Goal: Information Seeking & Learning: Learn about a topic

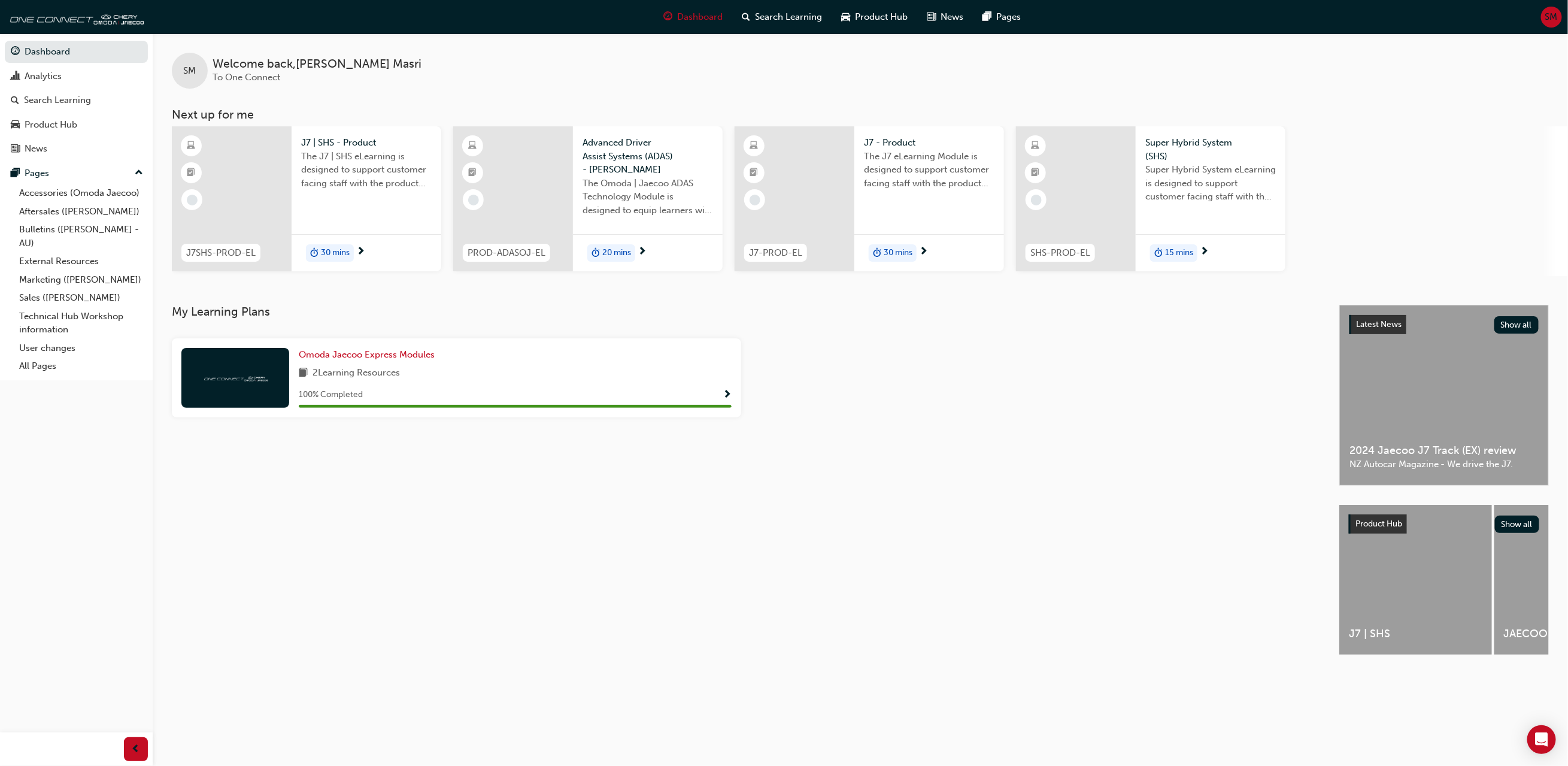
click at [1178, 163] on span "Super Hybrid System eLearning is designed to support customer facing staff with…" at bounding box center [1210, 183] width 130 height 41
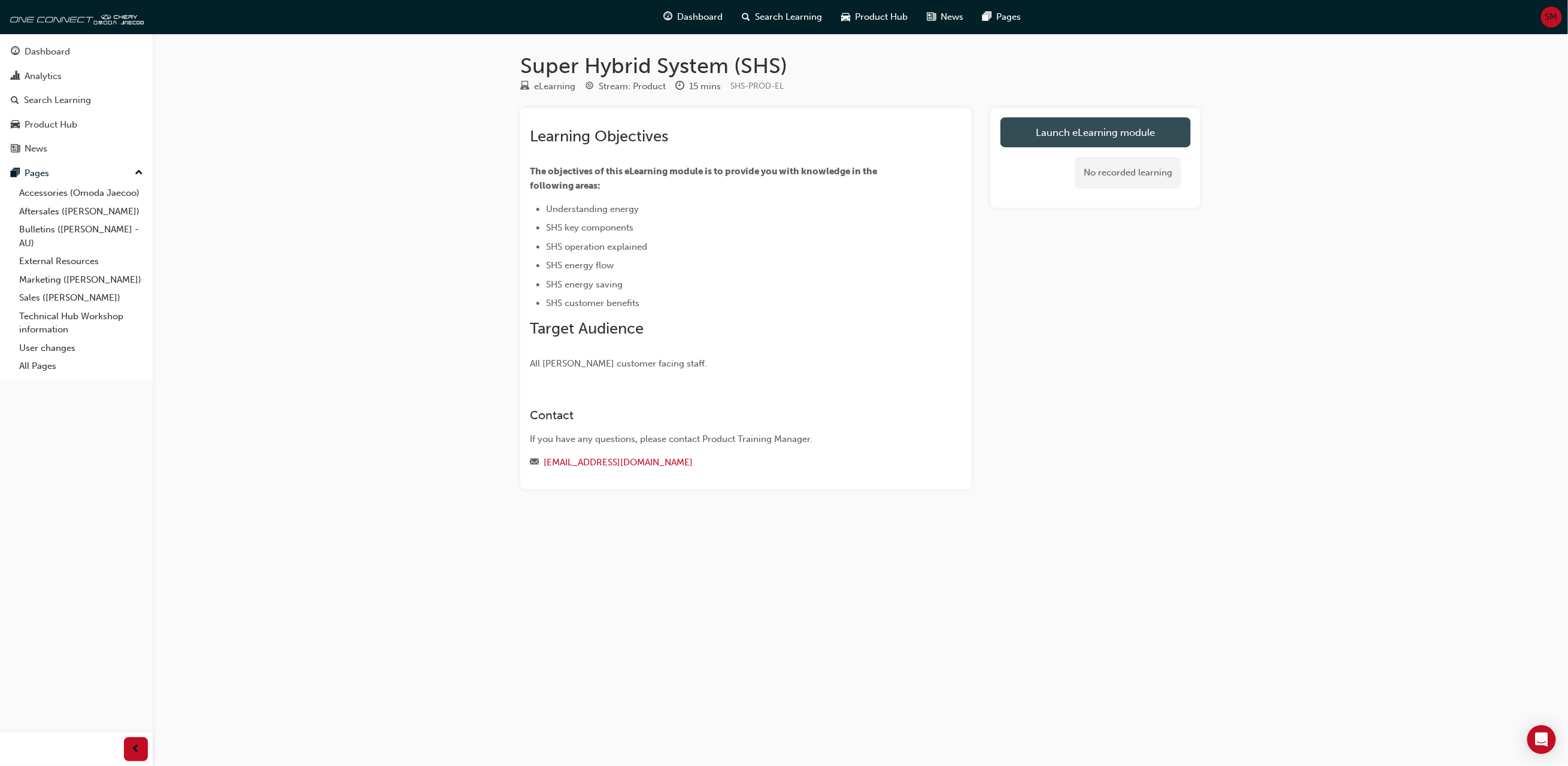
click at [1121, 130] on link "Launch eLearning module" at bounding box center [1096, 132] width 190 height 30
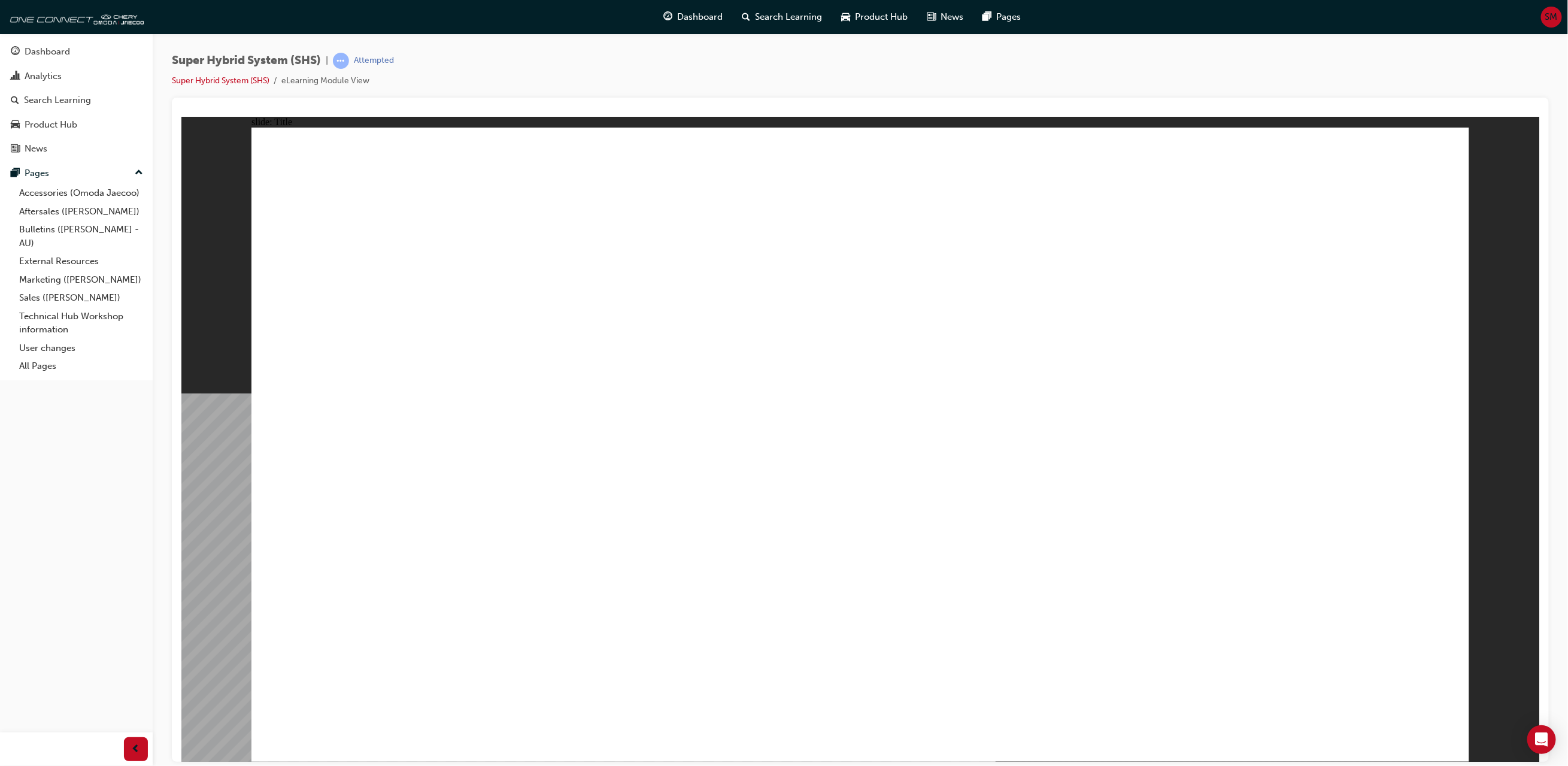
click at [46, 77] on div "Analytics" at bounding box center [43, 77] width 37 height 14
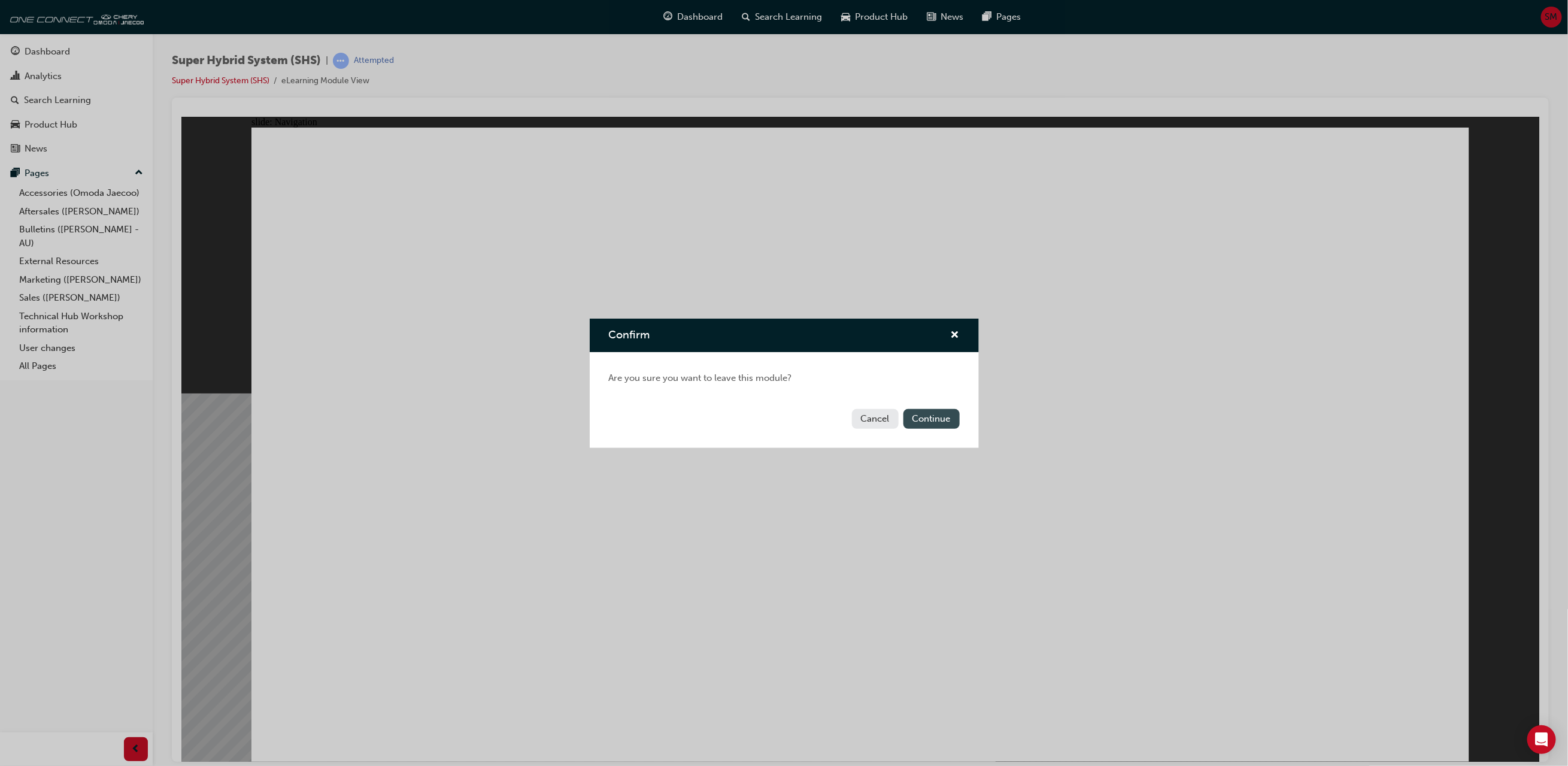
click at [949, 419] on button "Continue" at bounding box center [932, 419] width 56 height 20
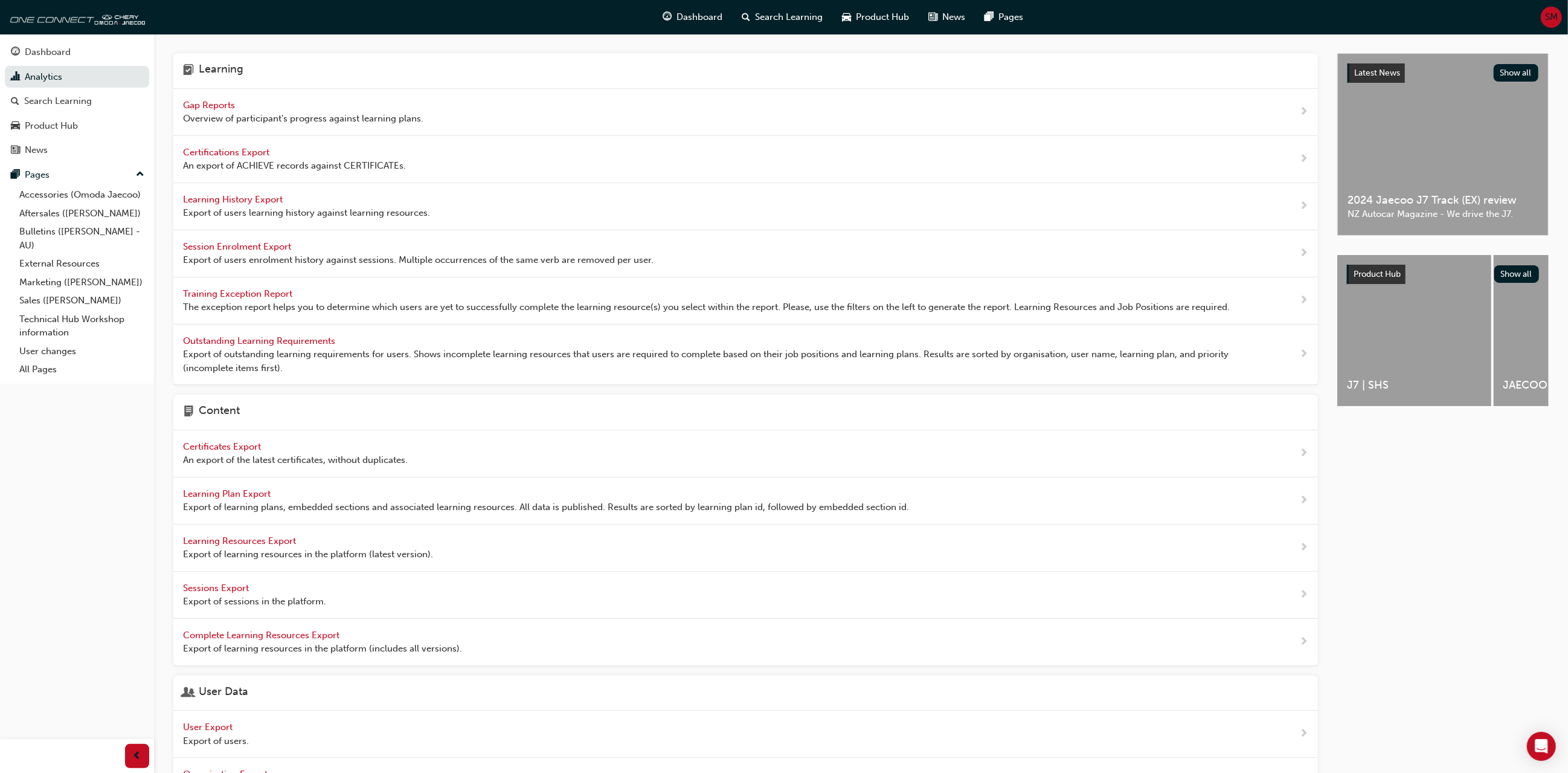
click at [232, 199] on span "Learning History Export" at bounding box center [234, 199] width 102 height 11
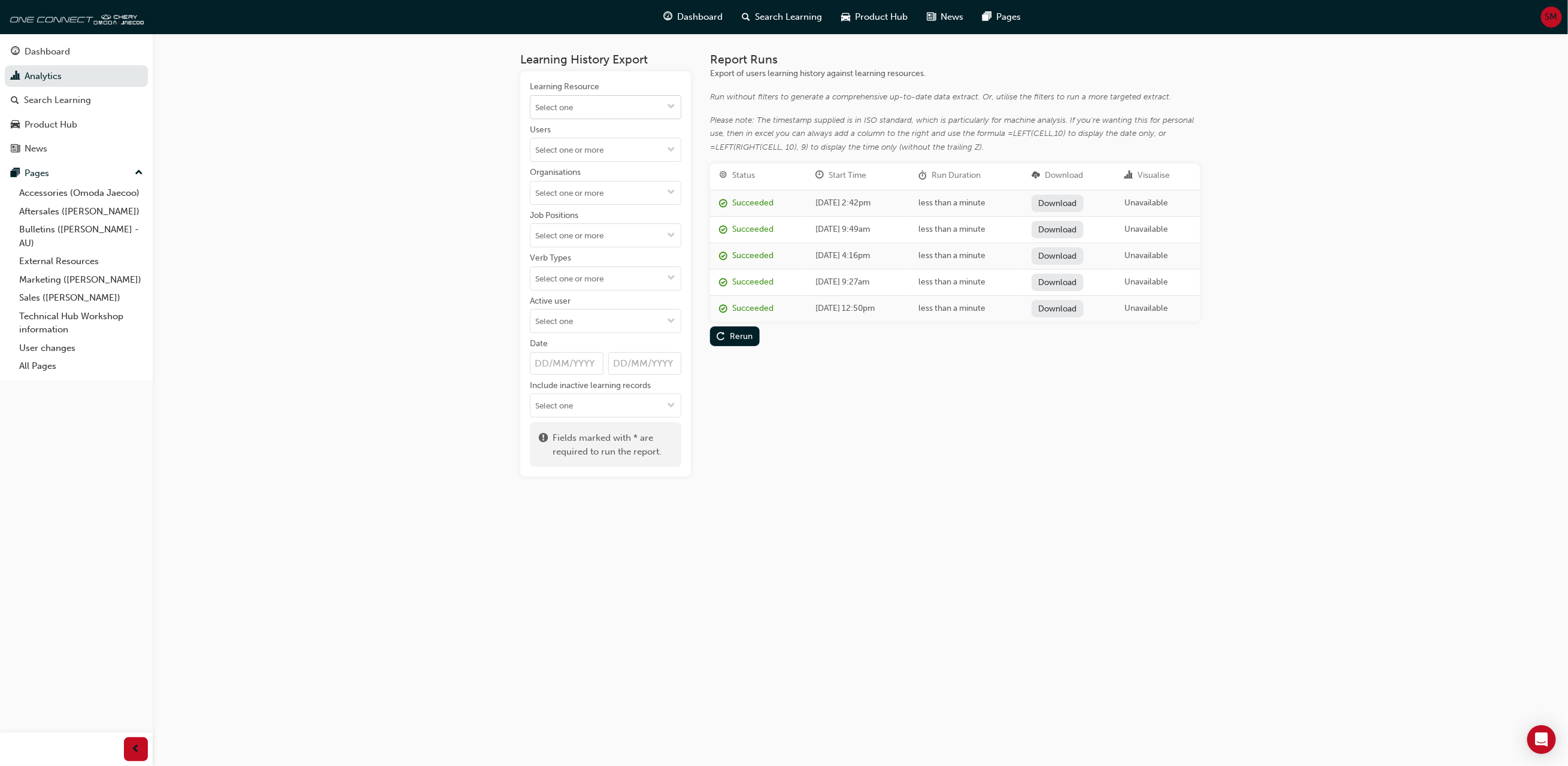
click at [674, 104] on span "down-icon" at bounding box center [672, 107] width 8 height 10
click at [68, 98] on div "Search Learning" at bounding box center [57, 101] width 67 height 14
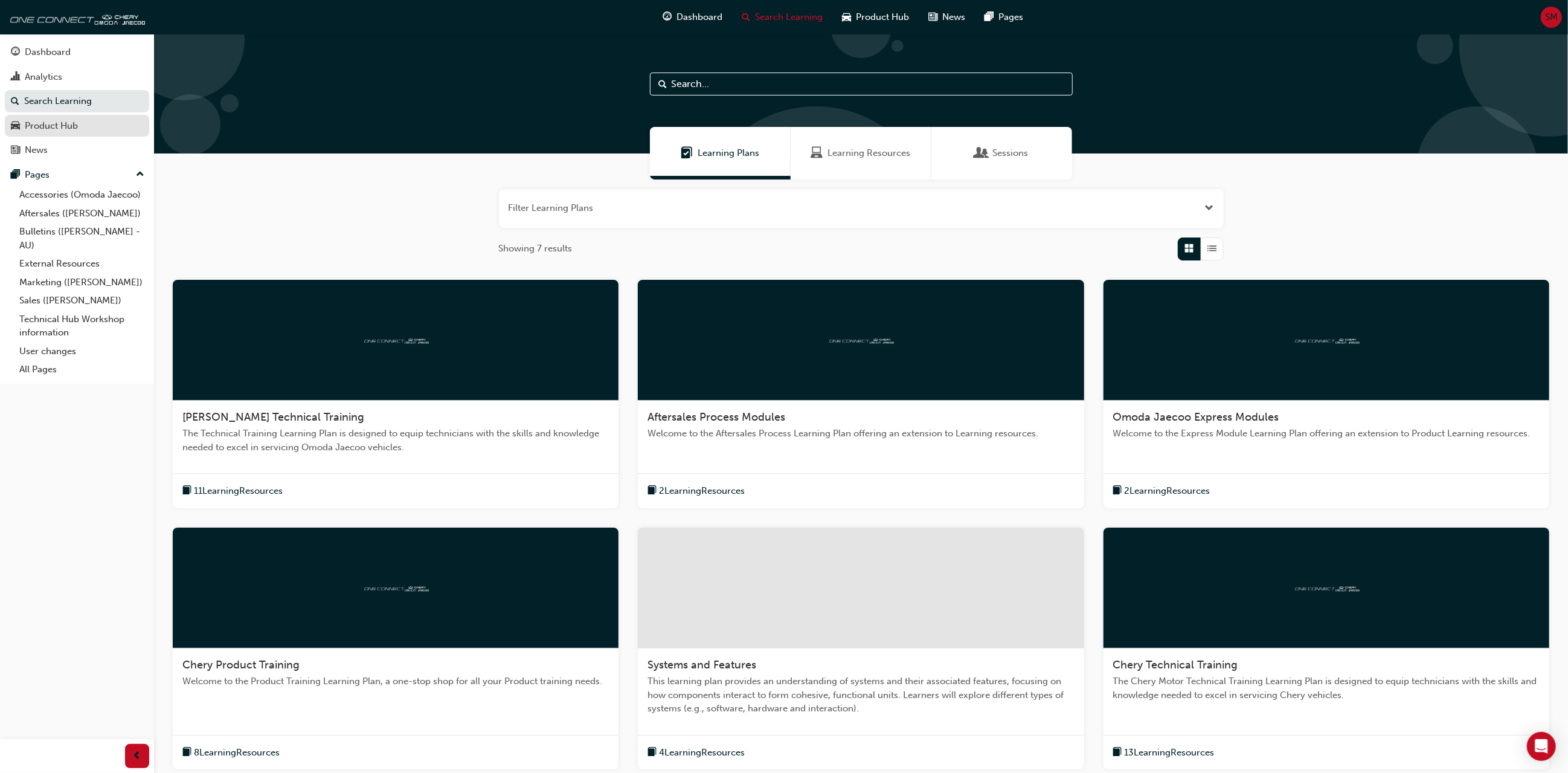
click at [63, 127] on div "Product Hub" at bounding box center [51, 126] width 53 height 14
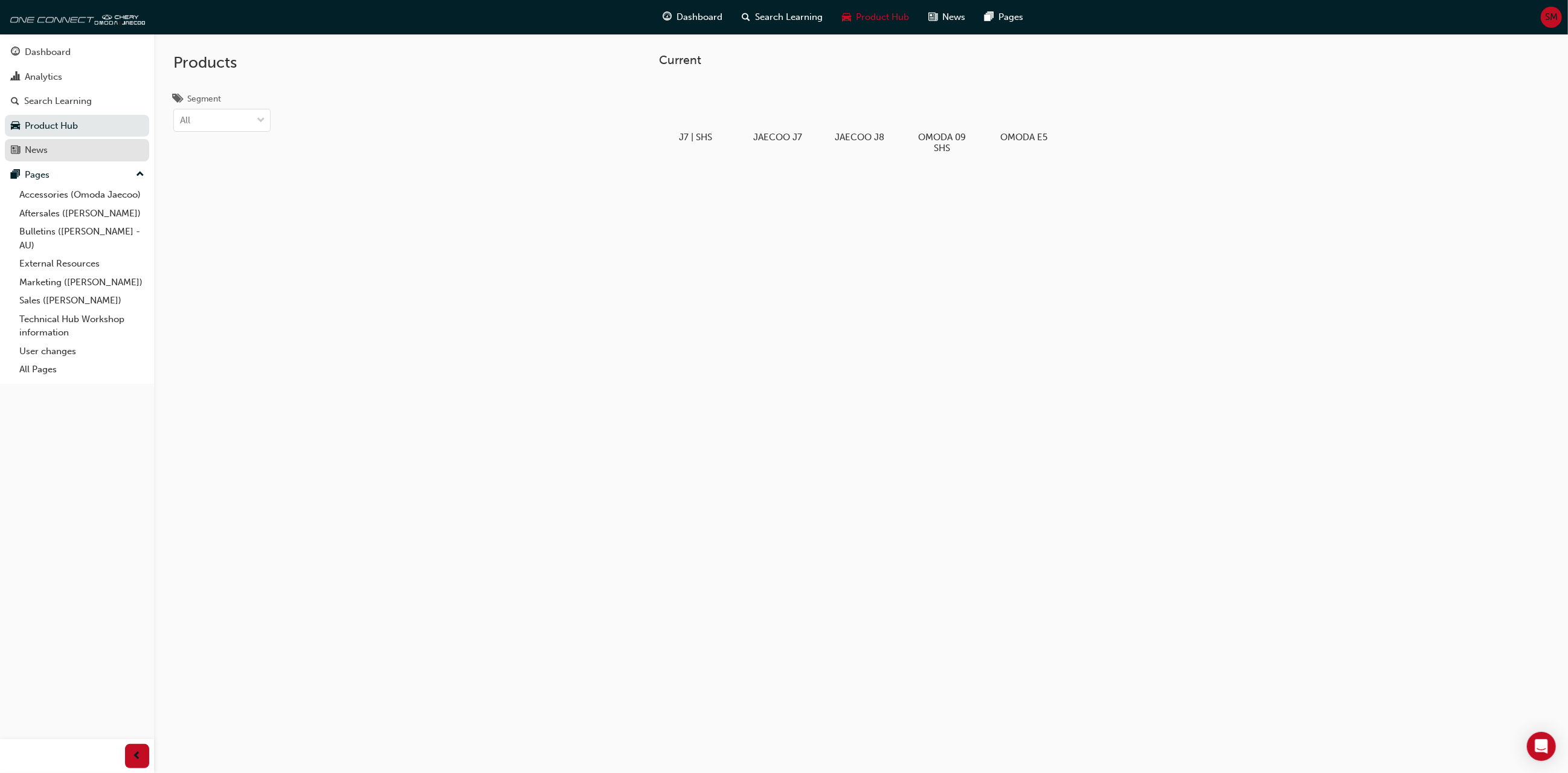
click at [48, 146] on div "News" at bounding box center [36, 150] width 23 height 14
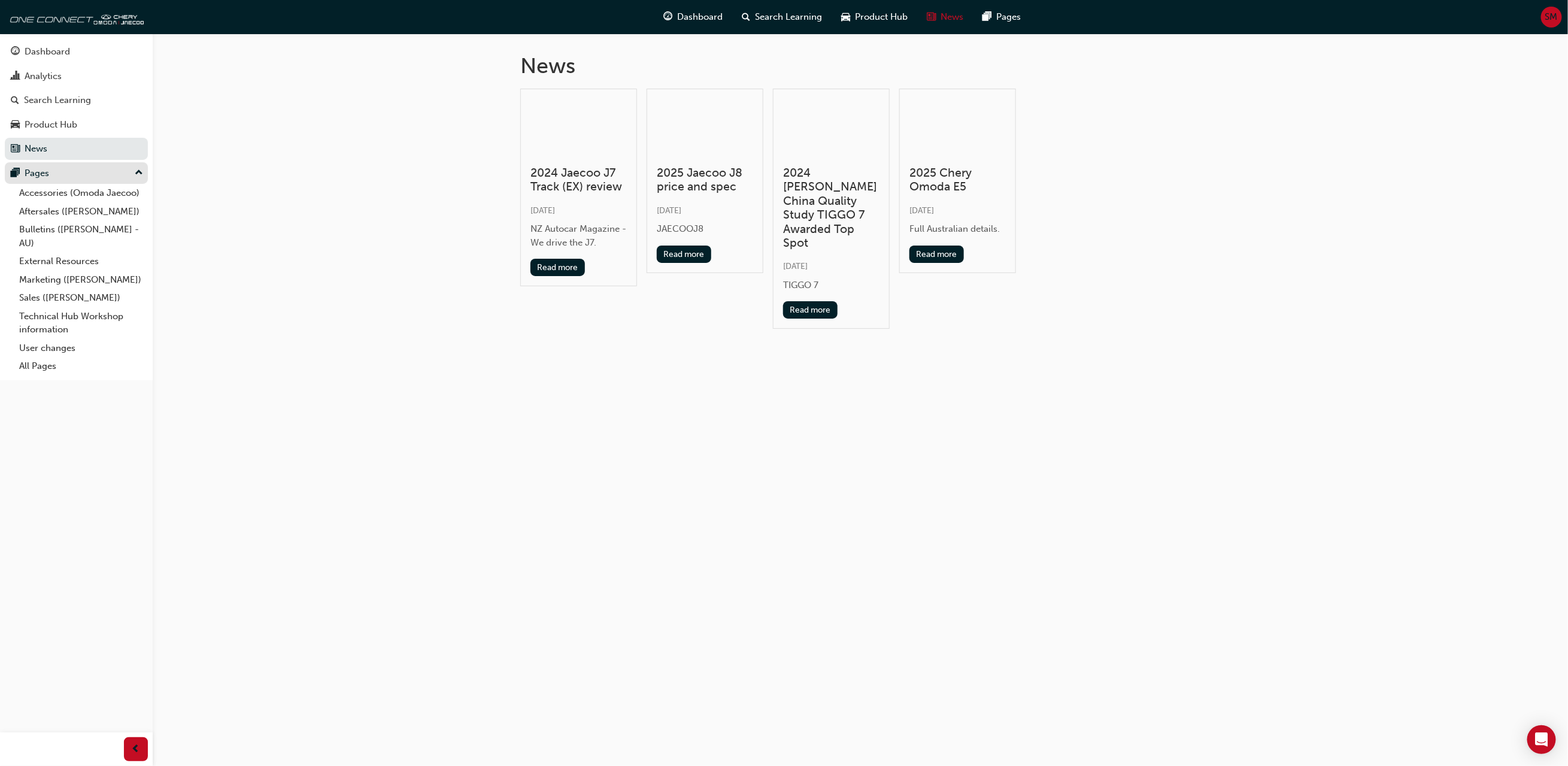
click at [46, 175] on div "Pages" at bounding box center [37, 173] width 25 height 14
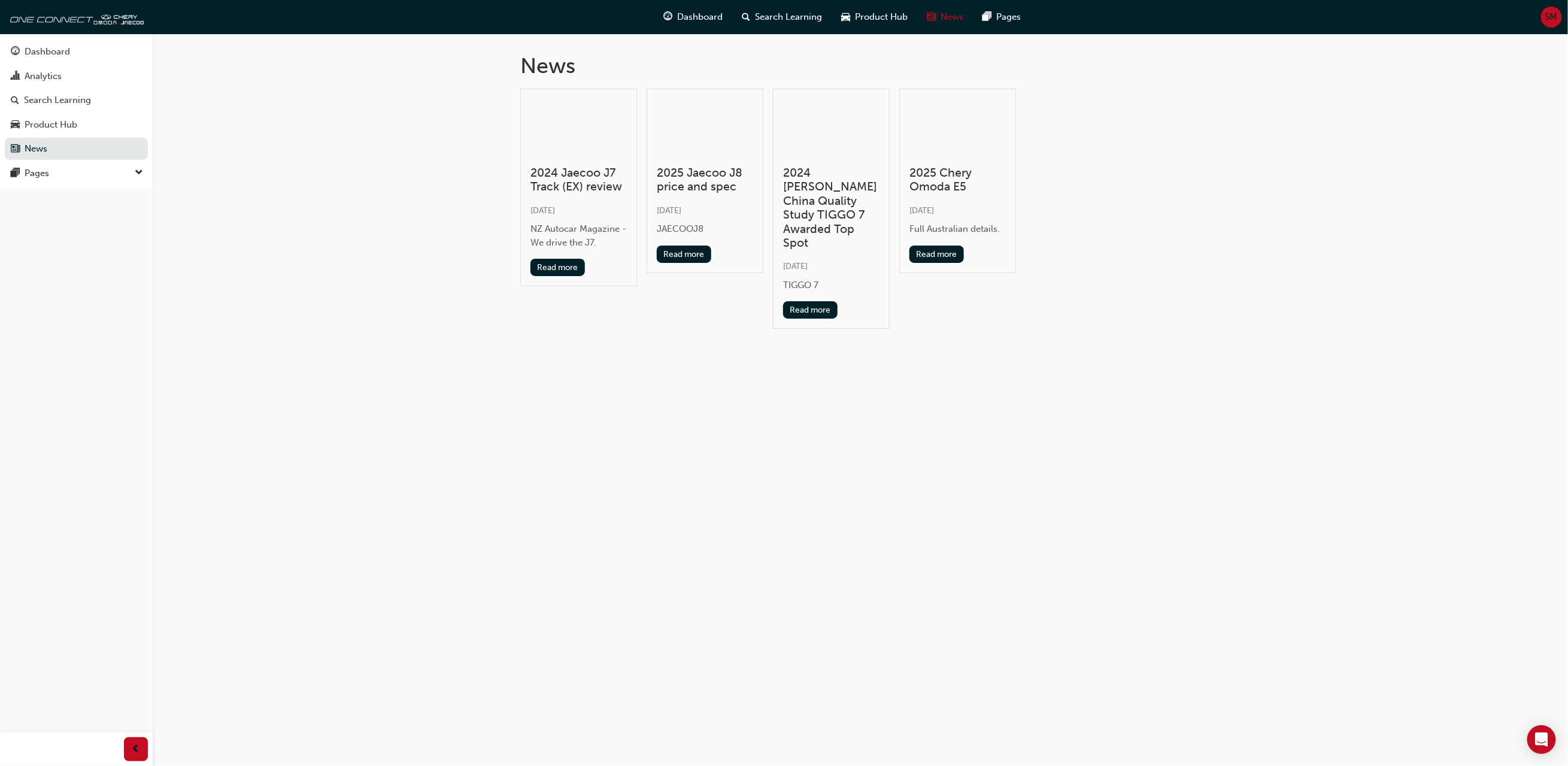
click at [313, 260] on div "News 2024 Jaecoo J7 Track (EX) review [DATE] NZ Autocar Magazine - We drive the…" at bounding box center [784, 383] width 1568 height 766
click at [42, 48] on div "Dashboard" at bounding box center [47, 52] width 46 height 14
